Goal: Task Accomplishment & Management: Manage account settings

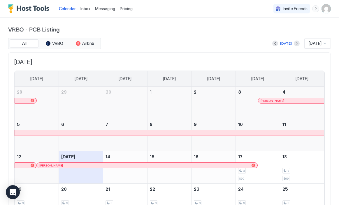
click at [126, 8] on span "Pricing" at bounding box center [126, 8] width 13 height 5
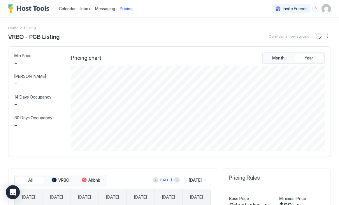
scroll to position [85, 255]
click at [327, 8] on img "User profile" at bounding box center [325, 8] width 9 height 9
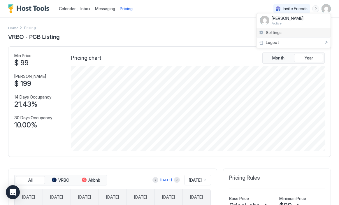
click at [284, 31] on div "Settings" at bounding box center [293, 33] width 74 height 10
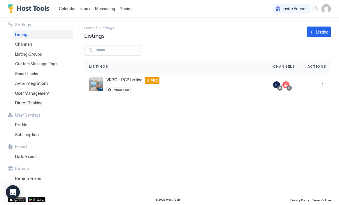
click at [124, 11] on div "Pricing" at bounding box center [125, 9] width 17 height 10
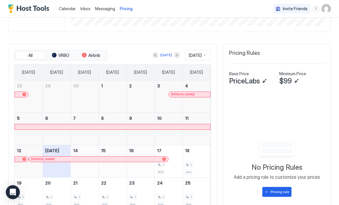
scroll to position [134, 0]
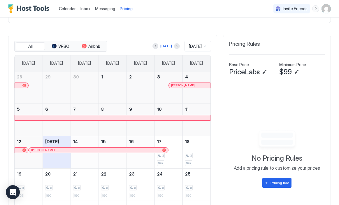
click at [288, 69] on span "$99" at bounding box center [285, 72] width 13 height 9
click at [297, 71] on button "Edit" at bounding box center [296, 71] width 7 height 7
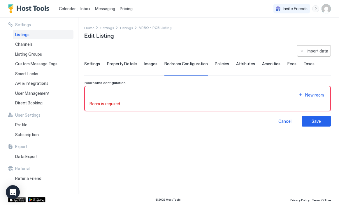
click at [87, 65] on span "Settings" at bounding box center [92, 63] width 16 height 5
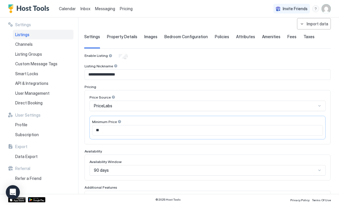
scroll to position [36, 0]
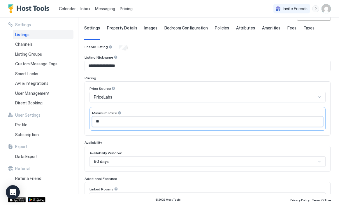
click at [108, 120] on input "**" at bounding box center [207, 121] width 230 height 10
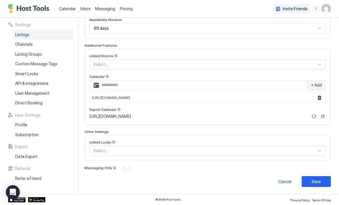
scroll to position [169, 0]
type input "**"
click at [317, 185] on button "Save" at bounding box center [315, 181] width 29 height 11
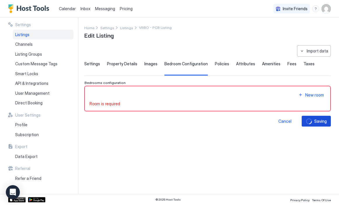
scroll to position [0, 0]
